Goal: Task Accomplishment & Management: Complete application form

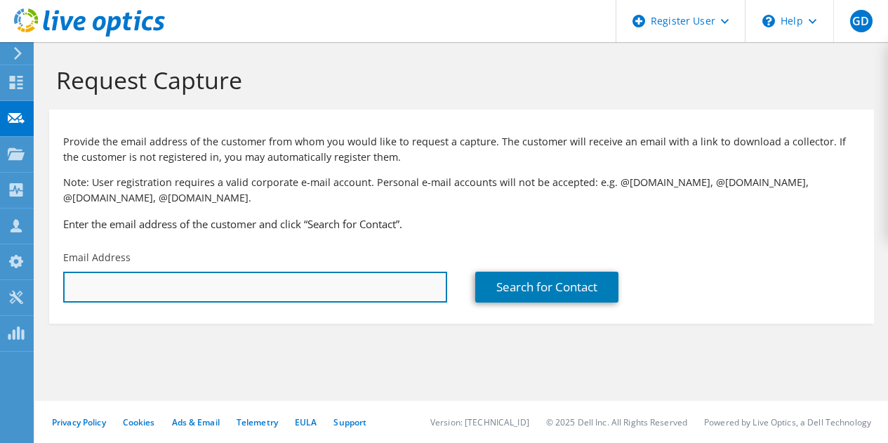
click at [233, 284] on input "text" at bounding box center [255, 287] width 384 height 31
paste input "[EMAIL_ADDRESS][DOMAIN_NAME]"
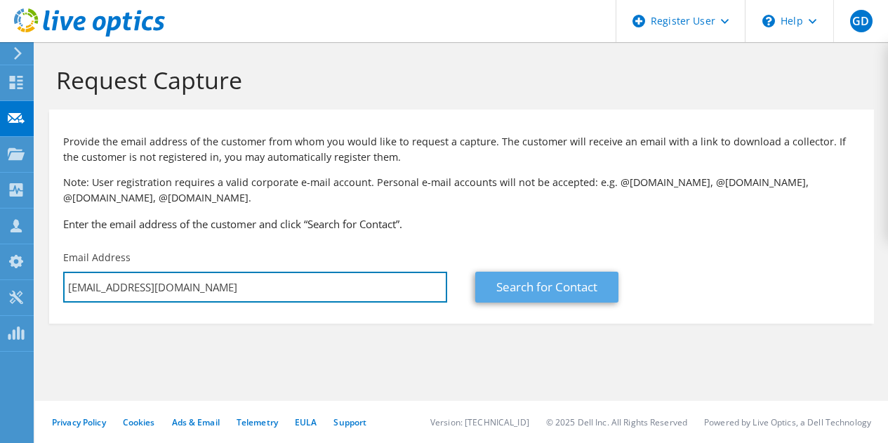
type input "[EMAIL_ADDRESS][DOMAIN_NAME]"
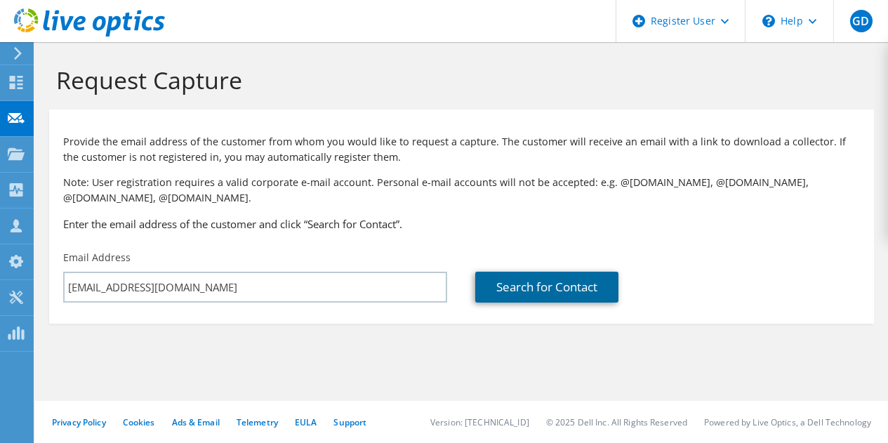
click at [523, 284] on link "Search for Contact" at bounding box center [546, 287] width 143 height 31
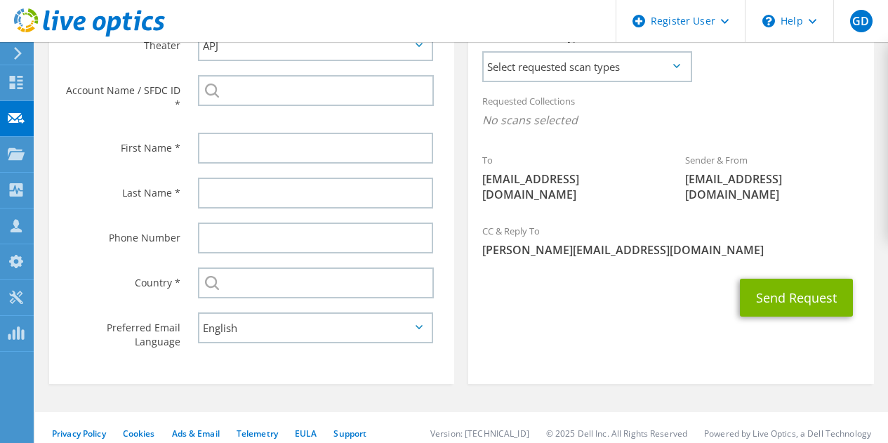
scroll to position [414, 0]
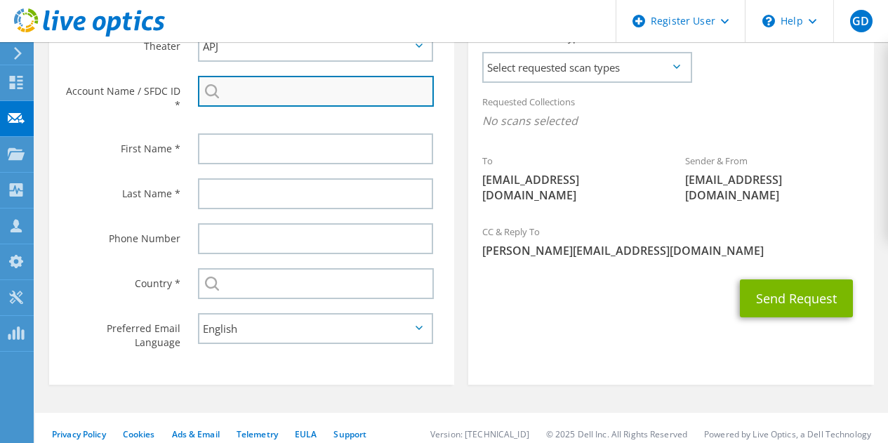
click at [361, 91] on input "search" at bounding box center [316, 91] width 236 height 31
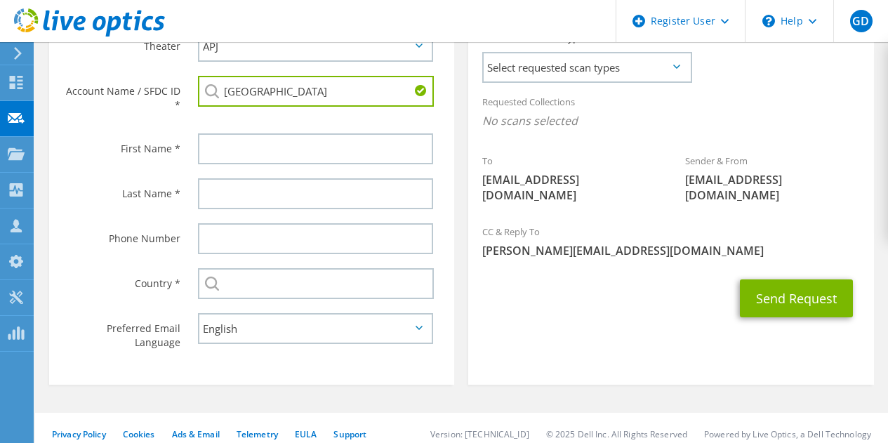
click at [307, 95] on input "[GEOGRAPHIC_DATA]" at bounding box center [316, 91] width 236 height 31
paste input "[GEOGRAPHIC_DATA]"
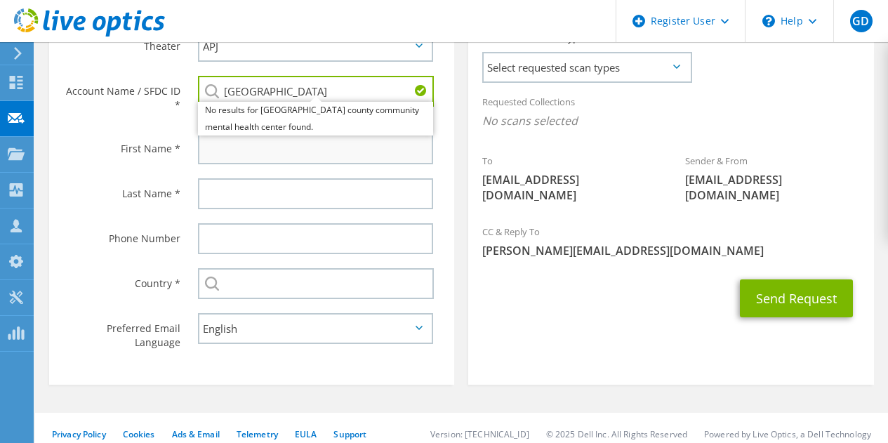
type input "[GEOGRAPHIC_DATA]"
click at [286, 162] on input "text" at bounding box center [315, 148] width 235 height 31
type input "[PERSON_NAME]"
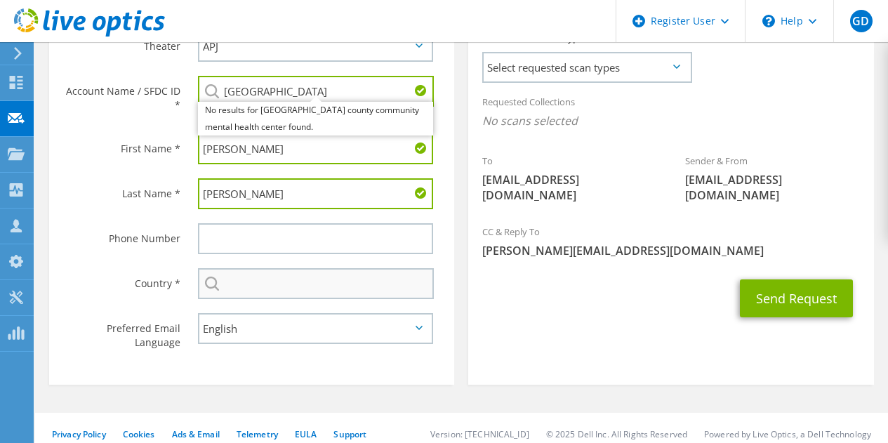
type input "[PERSON_NAME]"
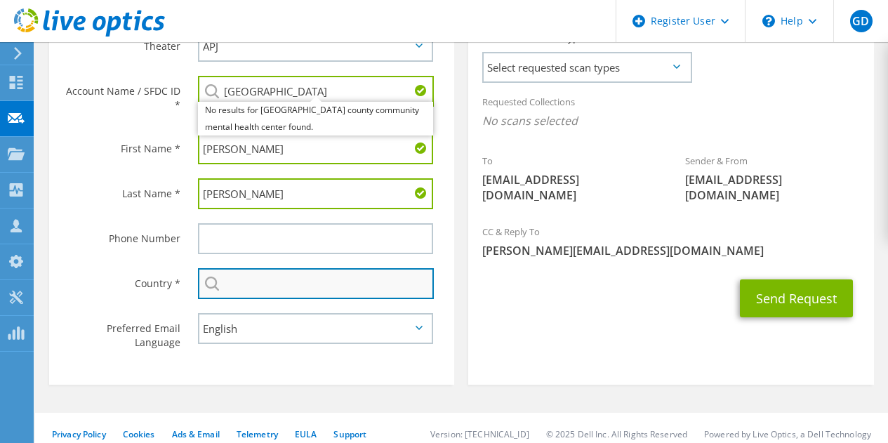
click at [388, 278] on input "text" at bounding box center [316, 283] width 236 height 31
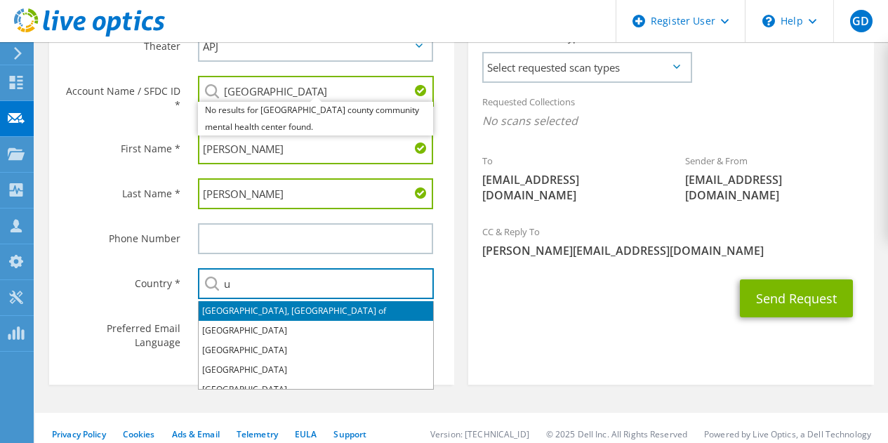
type input "[GEOGRAPHIC_DATA]"
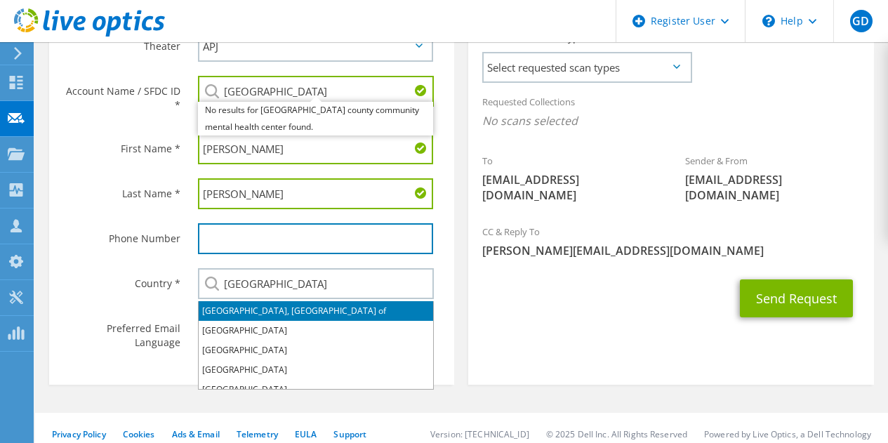
type input "8083488536"
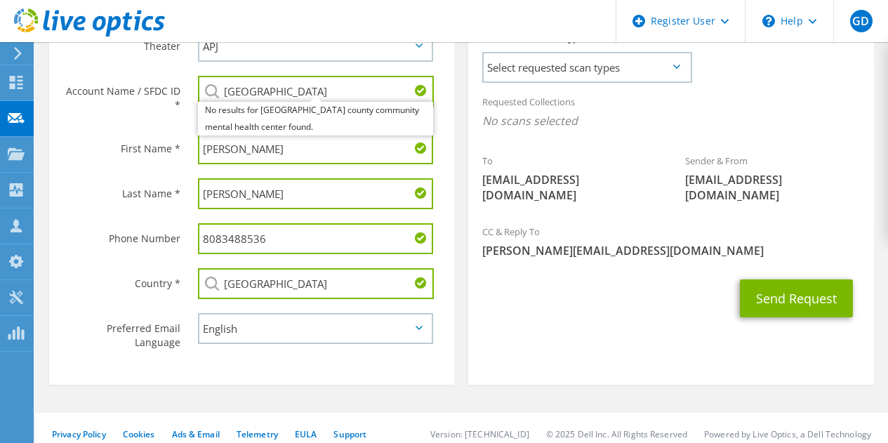
click at [563, 303] on div "Send Request" at bounding box center [670, 298] width 405 height 52
click at [352, 250] on input "8083488536" at bounding box center [315, 238] width 235 height 31
click at [537, 75] on span "Select requested scan types" at bounding box center [587, 67] width 206 height 28
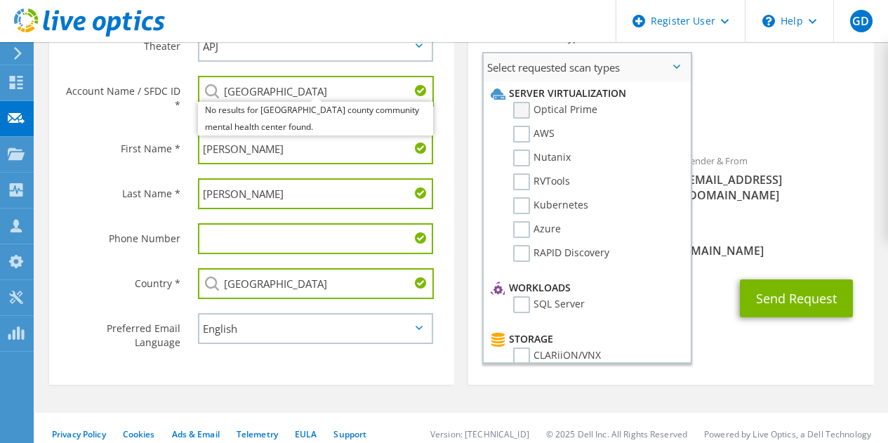
click at [559, 114] on label "Optical Prime" at bounding box center [555, 110] width 84 height 17
click at [0, 0] on input "Optical Prime" at bounding box center [0, 0] width 0 height 0
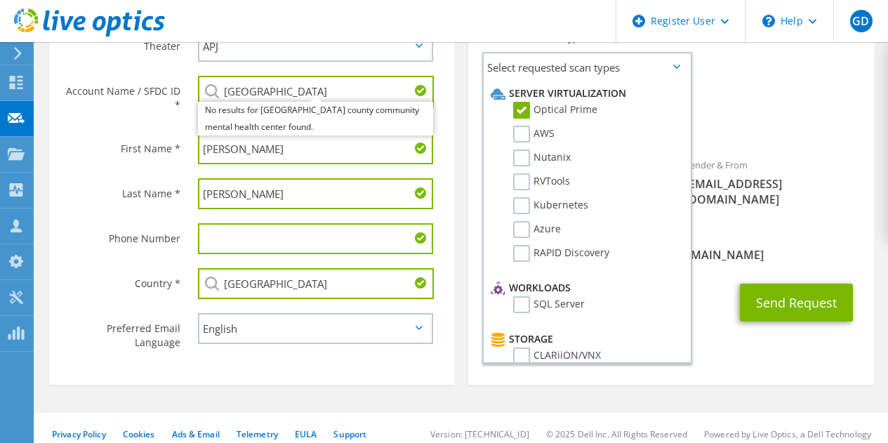
click at [740, 180] on span "[EMAIL_ADDRESS][DOMAIN_NAME]" at bounding box center [772, 191] width 175 height 31
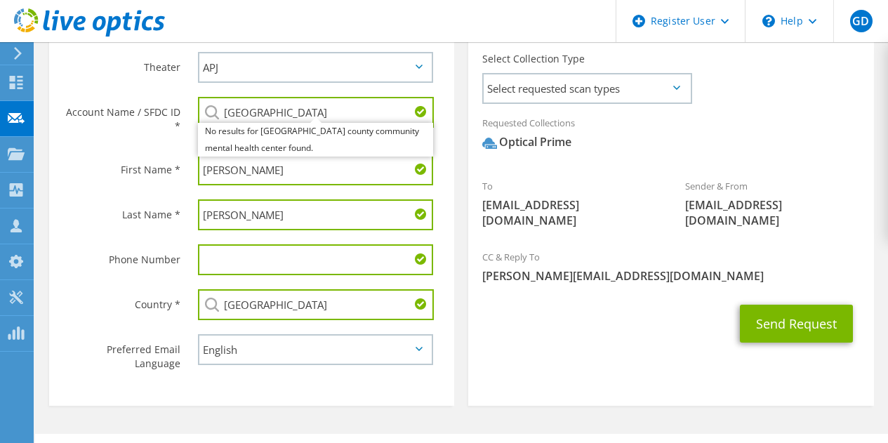
scroll to position [392, 0]
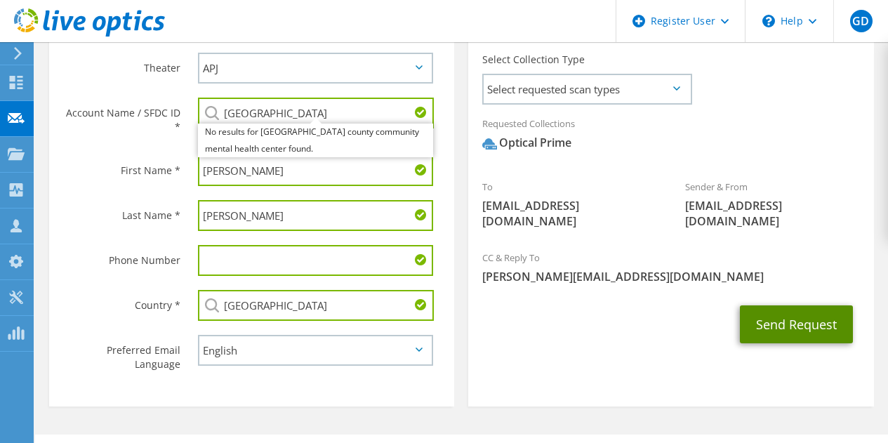
click at [781, 313] on button "Send Request" at bounding box center [796, 324] width 113 height 38
